Goal: Task Accomplishment & Management: Manage account settings

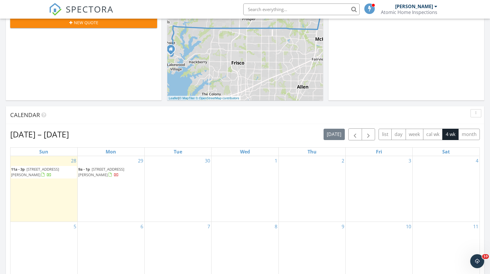
scroll to position [148, 0]
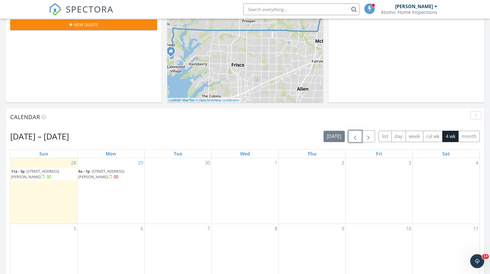
click at [360, 135] on button "button" at bounding box center [356, 136] width 14 height 12
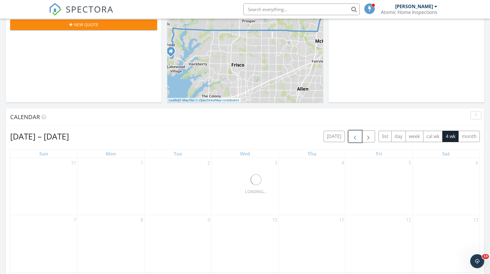
click at [360, 135] on button "button" at bounding box center [356, 136] width 14 height 12
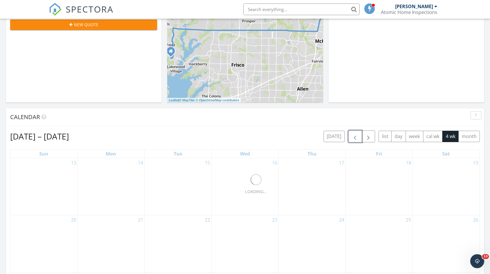
click at [360, 135] on button "button" at bounding box center [356, 136] width 14 height 12
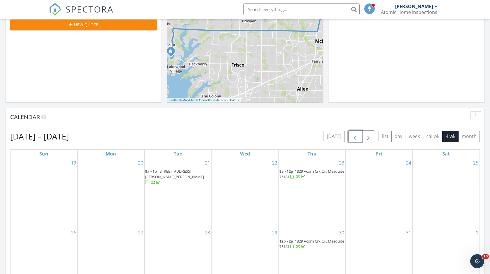
click at [360, 135] on button "button" at bounding box center [356, 136] width 14 height 12
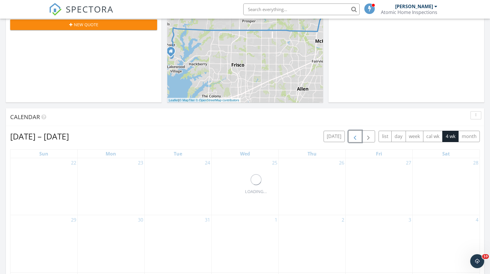
click at [360, 135] on button "button" at bounding box center [356, 136] width 14 height 12
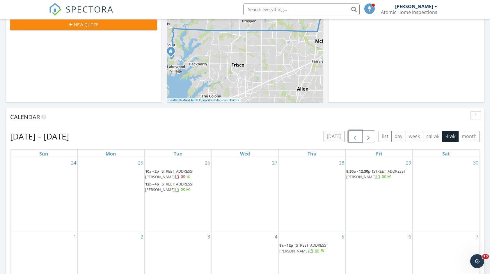
click at [360, 135] on button "button" at bounding box center [356, 136] width 14 height 12
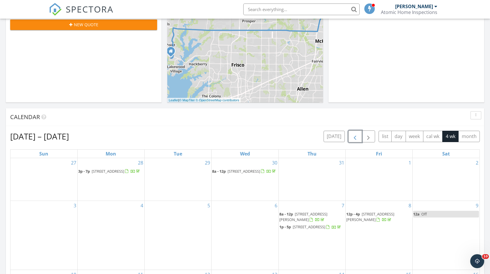
click at [360, 135] on button "button" at bounding box center [356, 136] width 14 height 12
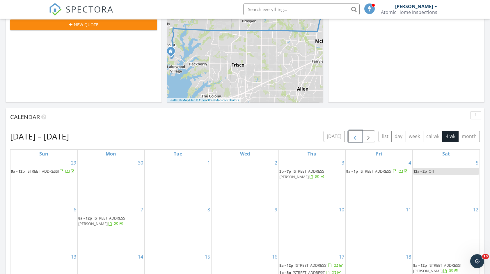
click at [360, 135] on button "button" at bounding box center [356, 136] width 14 height 12
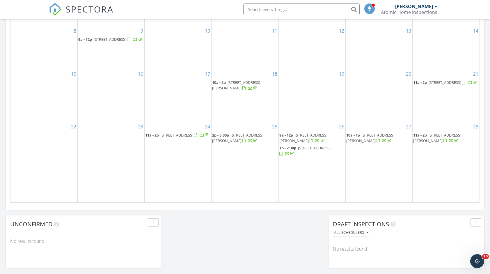
scroll to position [332, 0]
drag, startPoint x: 245, startPoint y: 139, endPoint x: 245, endPoint y: 143, distance: 3.8
click at [245, 143] on div at bounding box center [245, 140] width 5 height 5
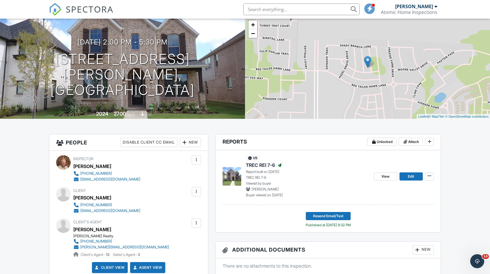
scroll to position [39, 0]
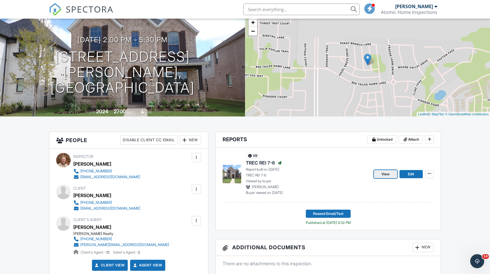
click at [387, 176] on span "View" at bounding box center [386, 174] width 8 height 6
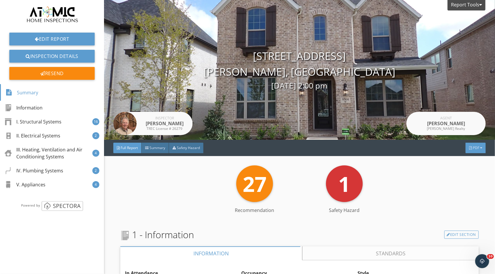
click at [473, 147] on span "PDF" at bounding box center [476, 147] width 6 height 5
click at [465, 158] on div "Summary" at bounding box center [467, 156] width 37 height 7
click at [51, 19] on img at bounding box center [52, 15] width 56 height 21
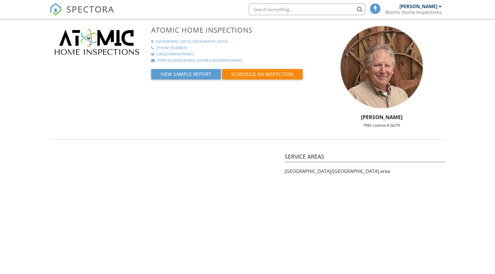
click at [91, 10] on span "SPECTORA" at bounding box center [90, 9] width 48 height 12
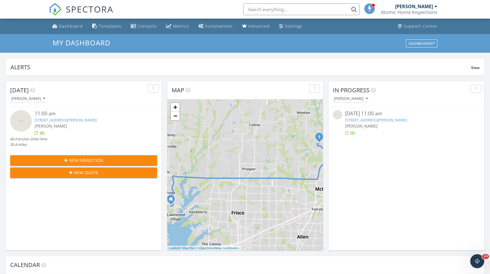
click at [353, 132] on div at bounding box center [353, 133] width 5 height 5
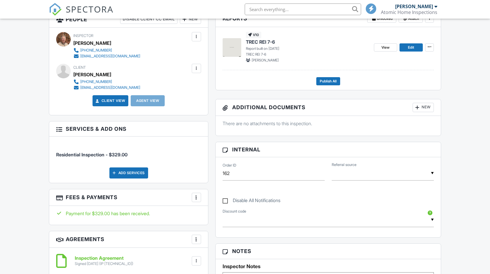
scroll to position [161, 0]
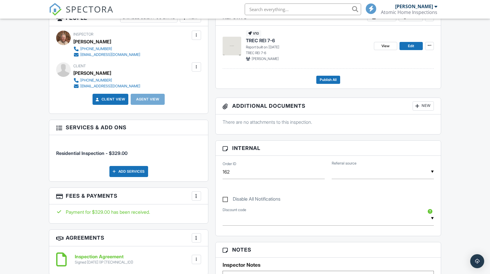
click at [197, 195] on div at bounding box center [197, 196] width 6 height 6
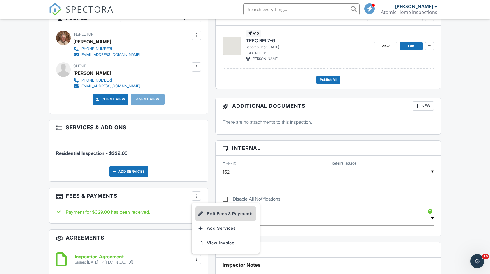
click at [220, 211] on li "Edit Fees & Payments" at bounding box center [225, 213] width 61 height 15
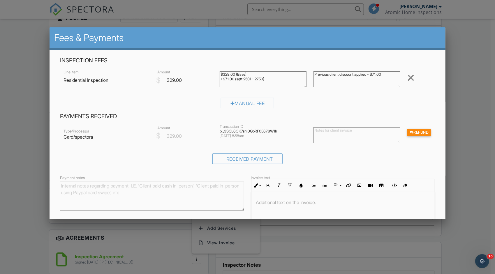
click at [27, 144] on div at bounding box center [247, 142] width 495 height 342
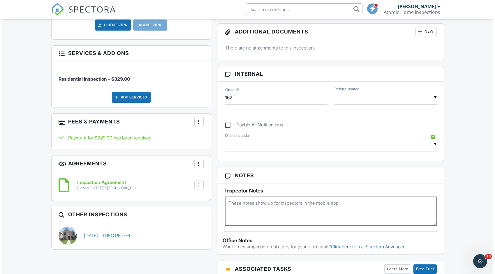
scroll to position [233, 0]
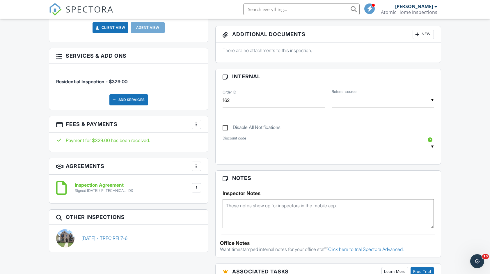
click at [192, 128] on div "More" at bounding box center [196, 124] width 9 height 9
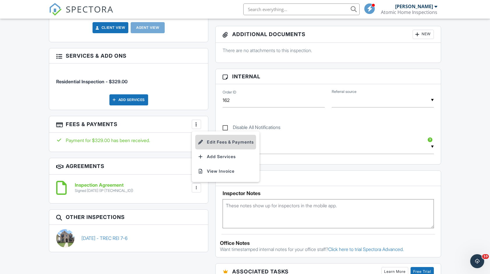
click at [232, 142] on li "Edit Fees & Payments" at bounding box center [225, 142] width 61 height 15
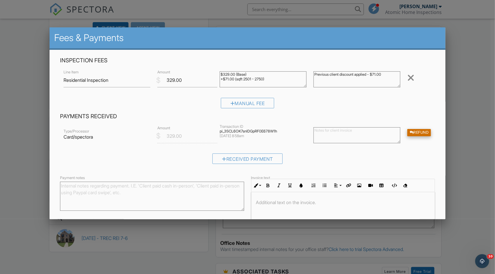
click at [419, 135] on div "Refund" at bounding box center [419, 132] width 24 height 7
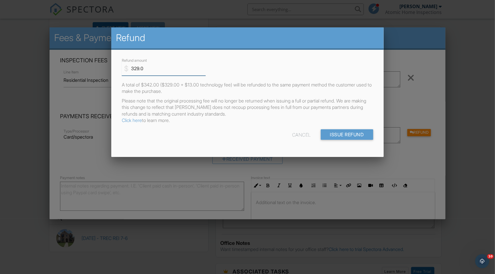
click at [137, 70] on input "329.0" at bounding box center [164, 68] width 84 height 14
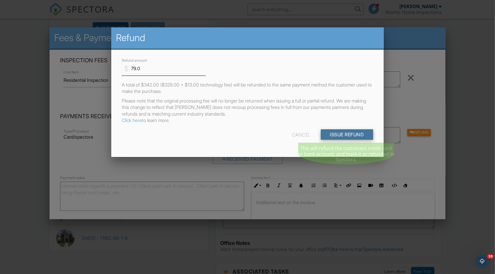
type input "79.0"
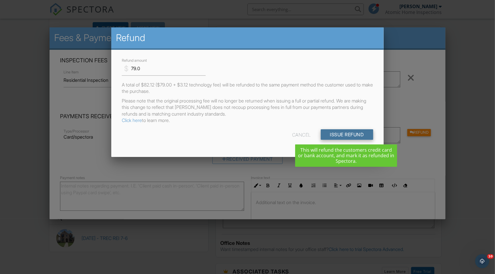
click at [348, 132] on input "Issue Refund" at bounding box center [347, 134] width 52 height 10
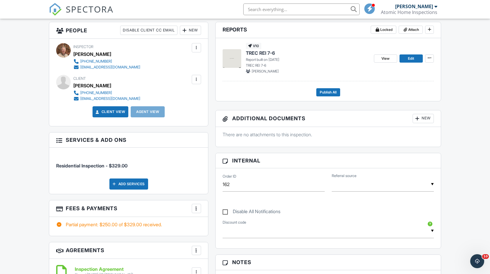
scroll to position [149, 0]
